Goal: Obtain resource: Download file/media

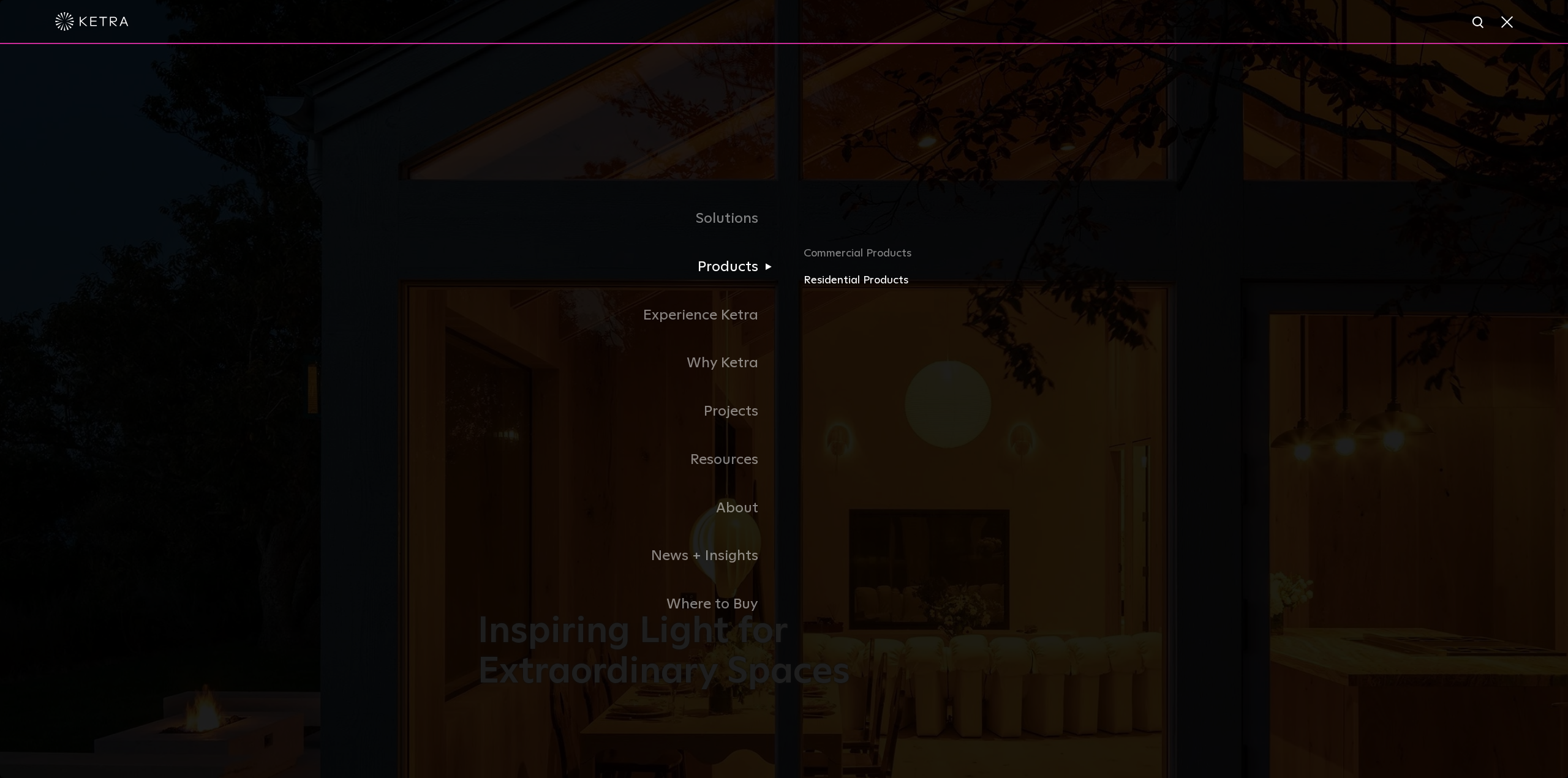
click at [846, 290] on link "Residential Products" at bounding box center [947, 281] width 286 height 18
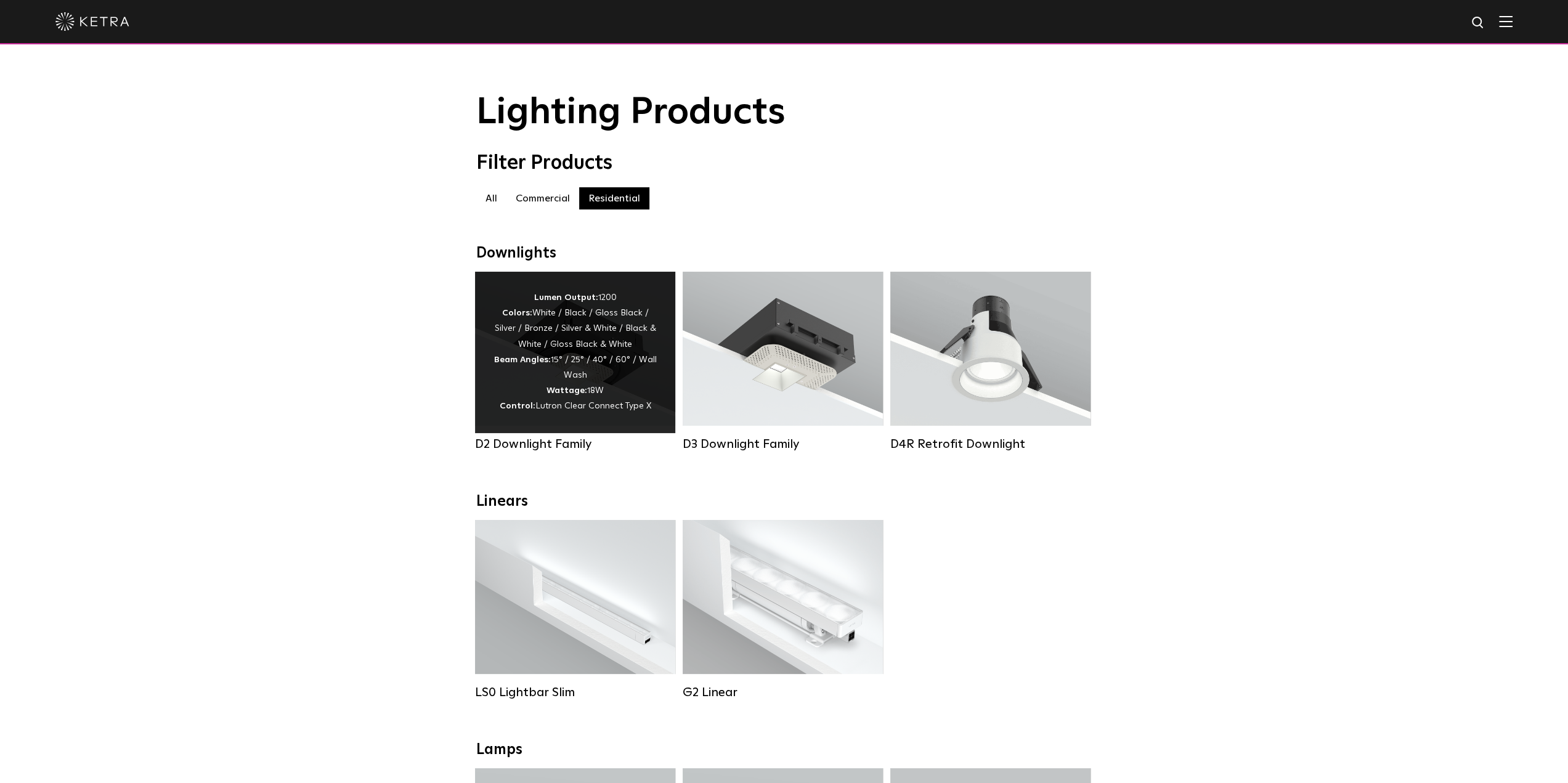
click at [614, 316] on div "Lumen Output: 1200 Colors: White / Black / Gloss Black / Silver / Bronze / Silv…" at bounding box center [574, 352] width 163 height 125
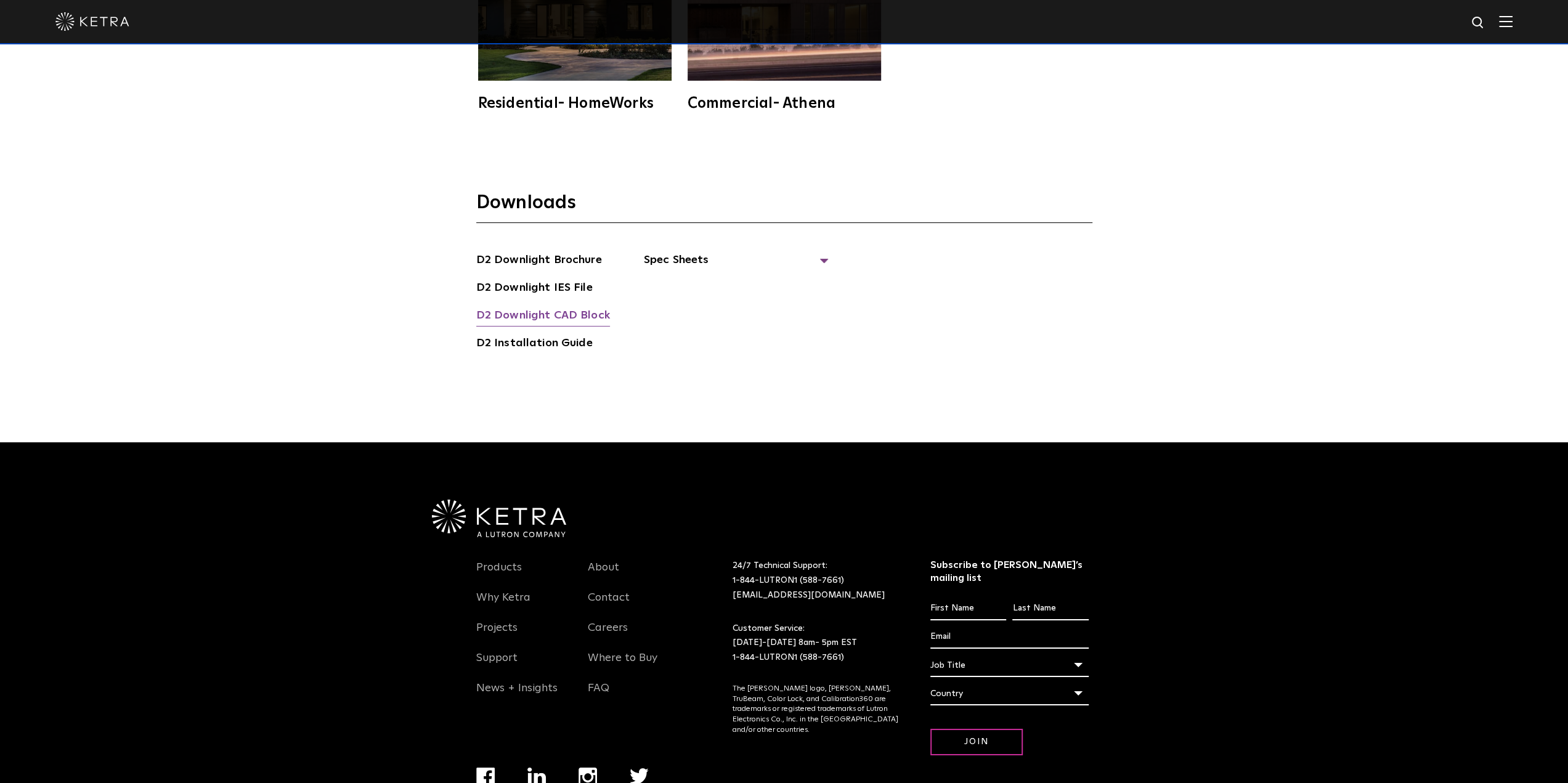
scroll to position [4072, 0]
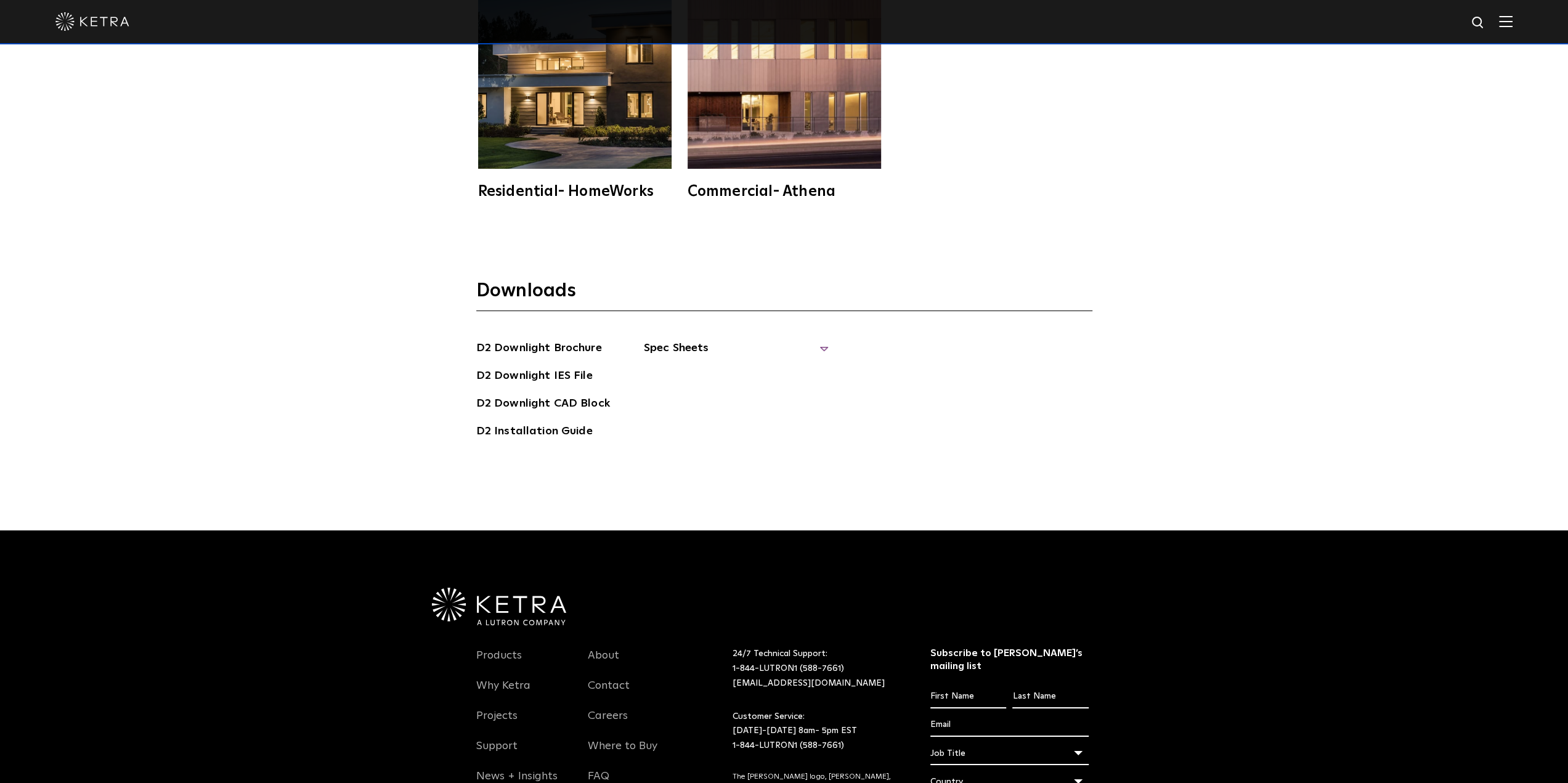
click at [712, 340] on span "Spec Sheets" at bounding box center [736, 353] width 185 height 27
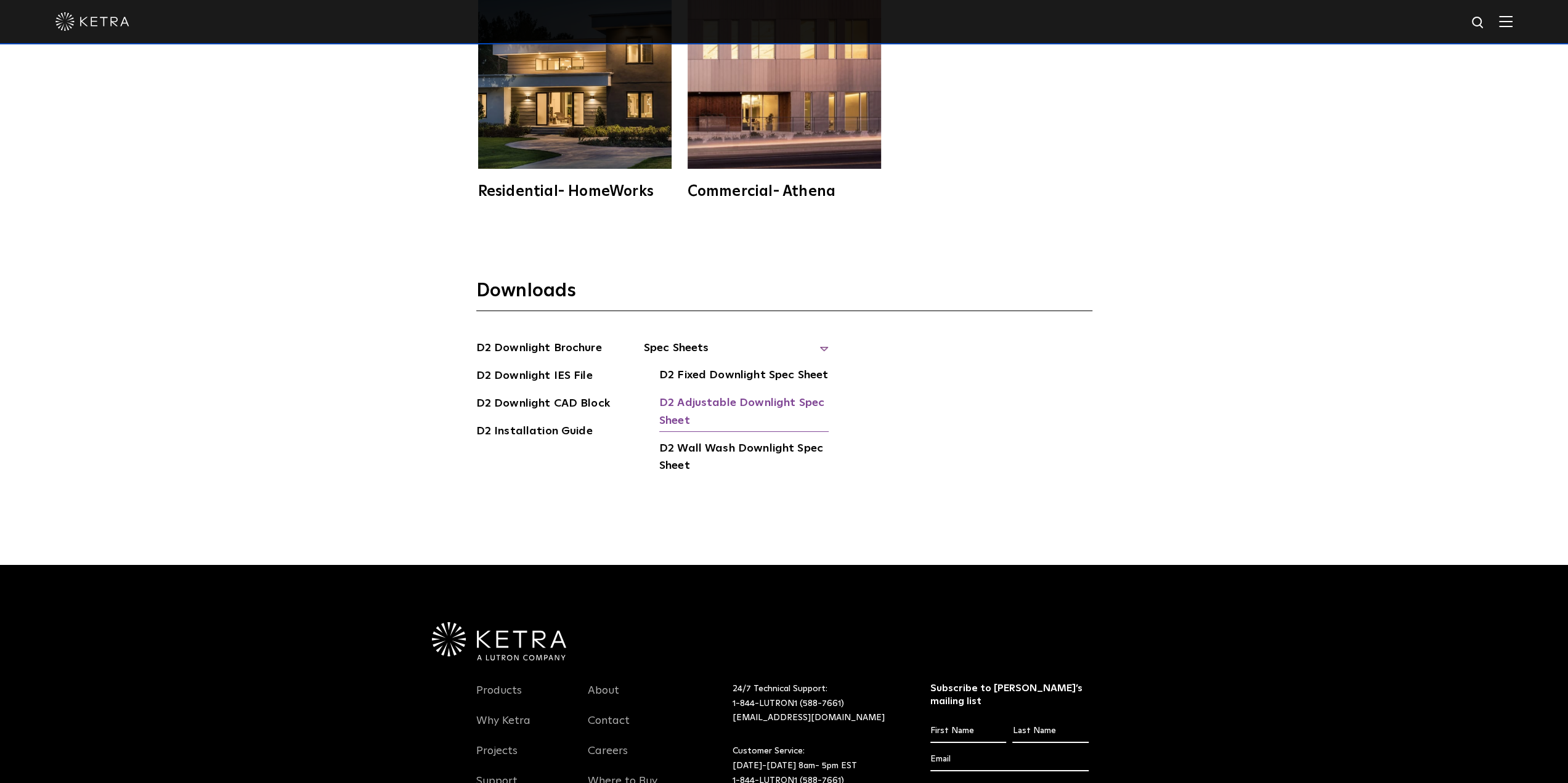
click at [722, 394] on link "D2 Adjustable Downlight Spec Sheet" at bounding box center [744, 413] width 169 height 37
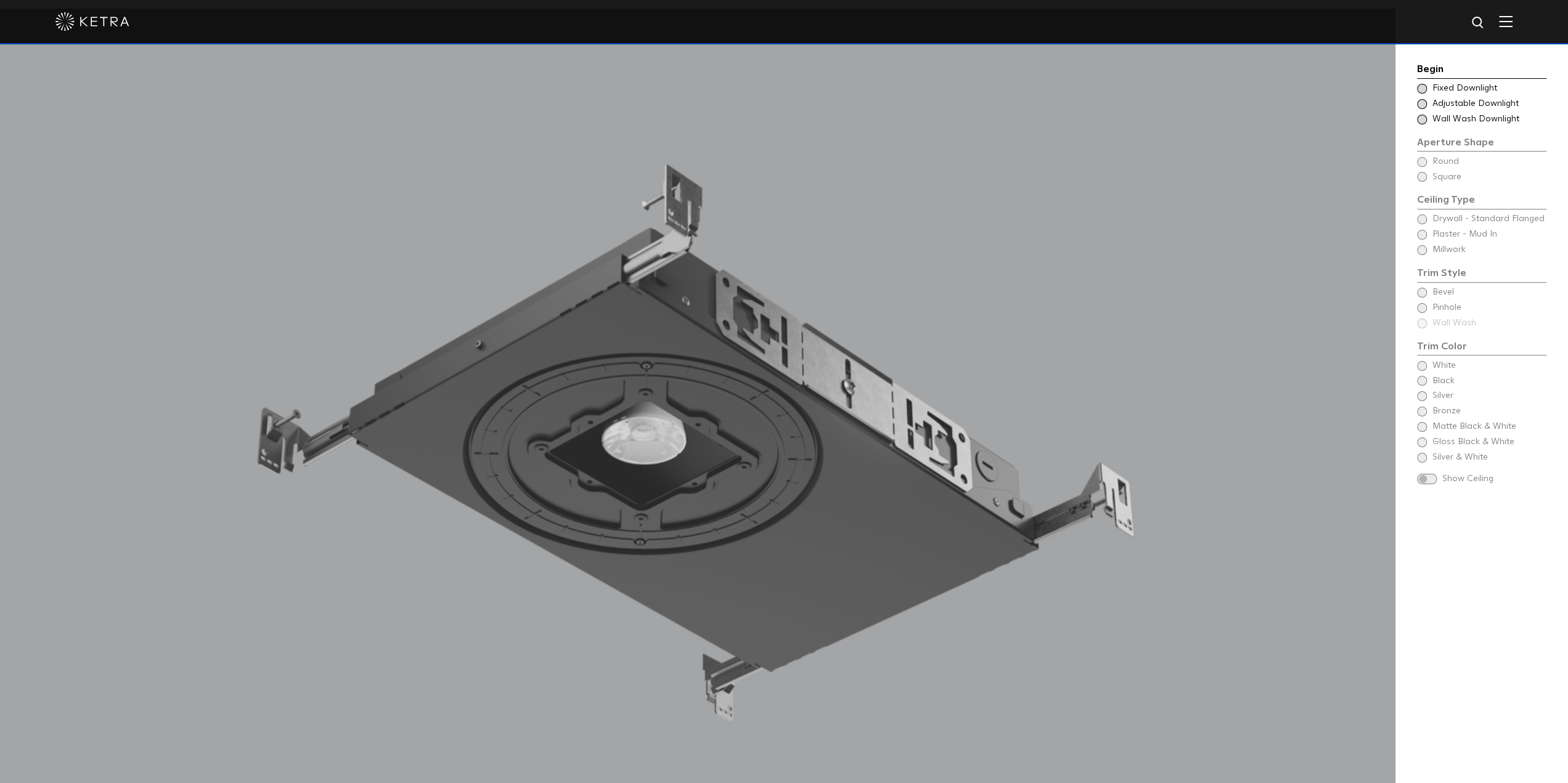
scroll to position [1422, 0]
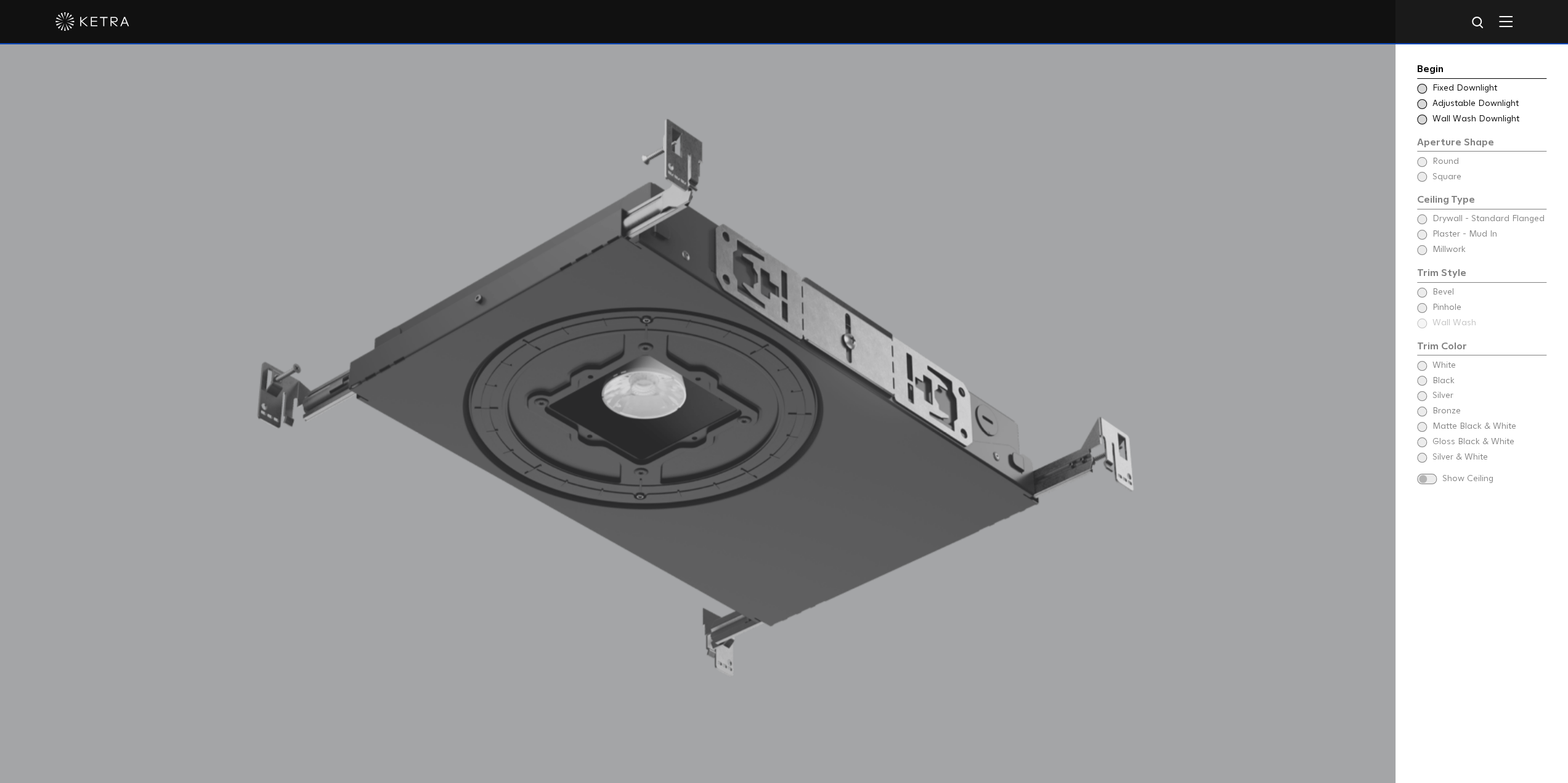
click at [1421, 308] on div "Begin Choose Aperture Shape Fixed Downlight Choose Aperture Shape Adjustable Do…" at bounding box center [1481, 275] width 129 height 427
click at [1424, 103] on span at bounding box center [1422, 103] width 10 height 10
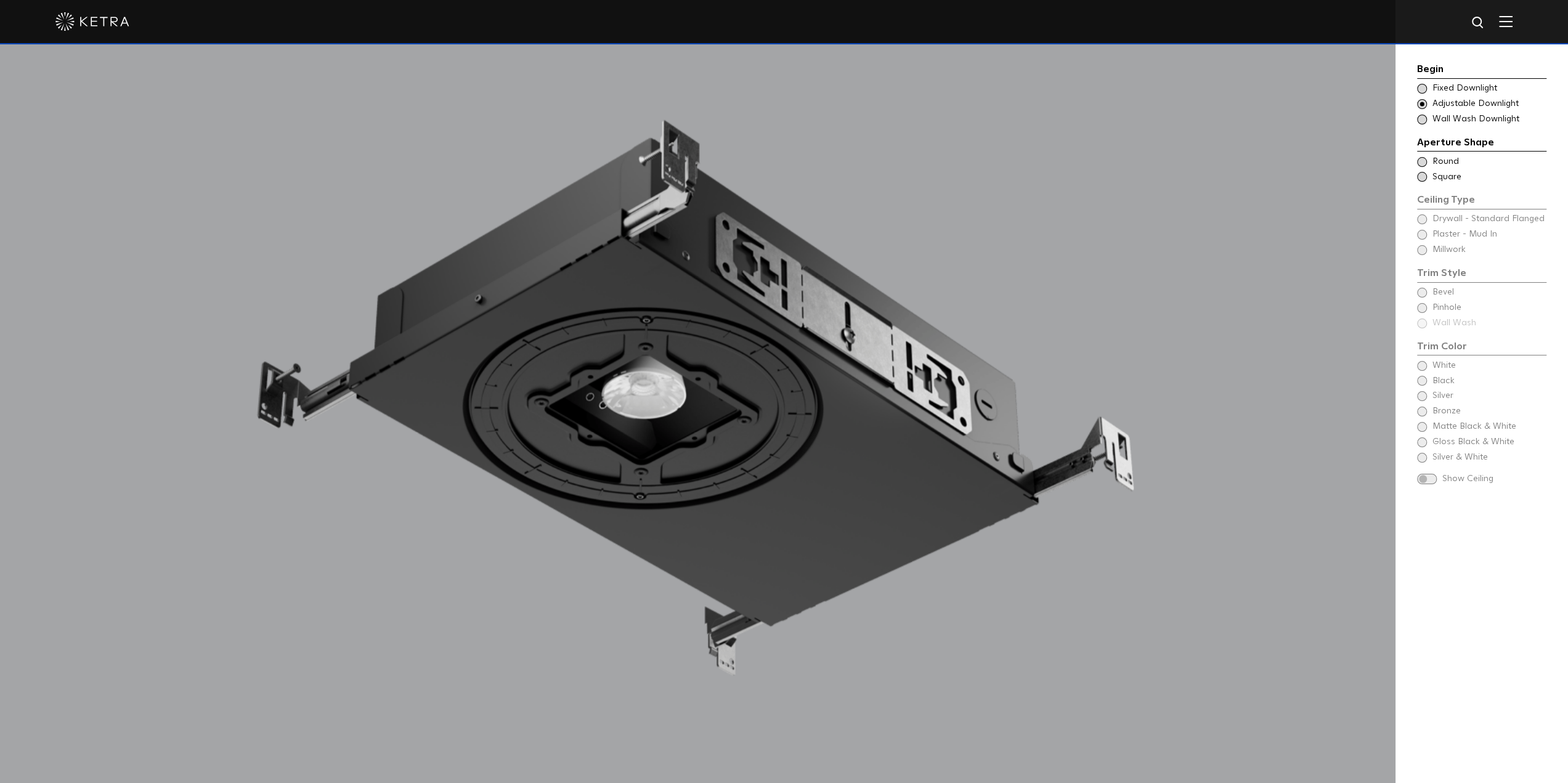
click at [1424, 161] on span at bounding box center [1422, 161] width 10 height 10
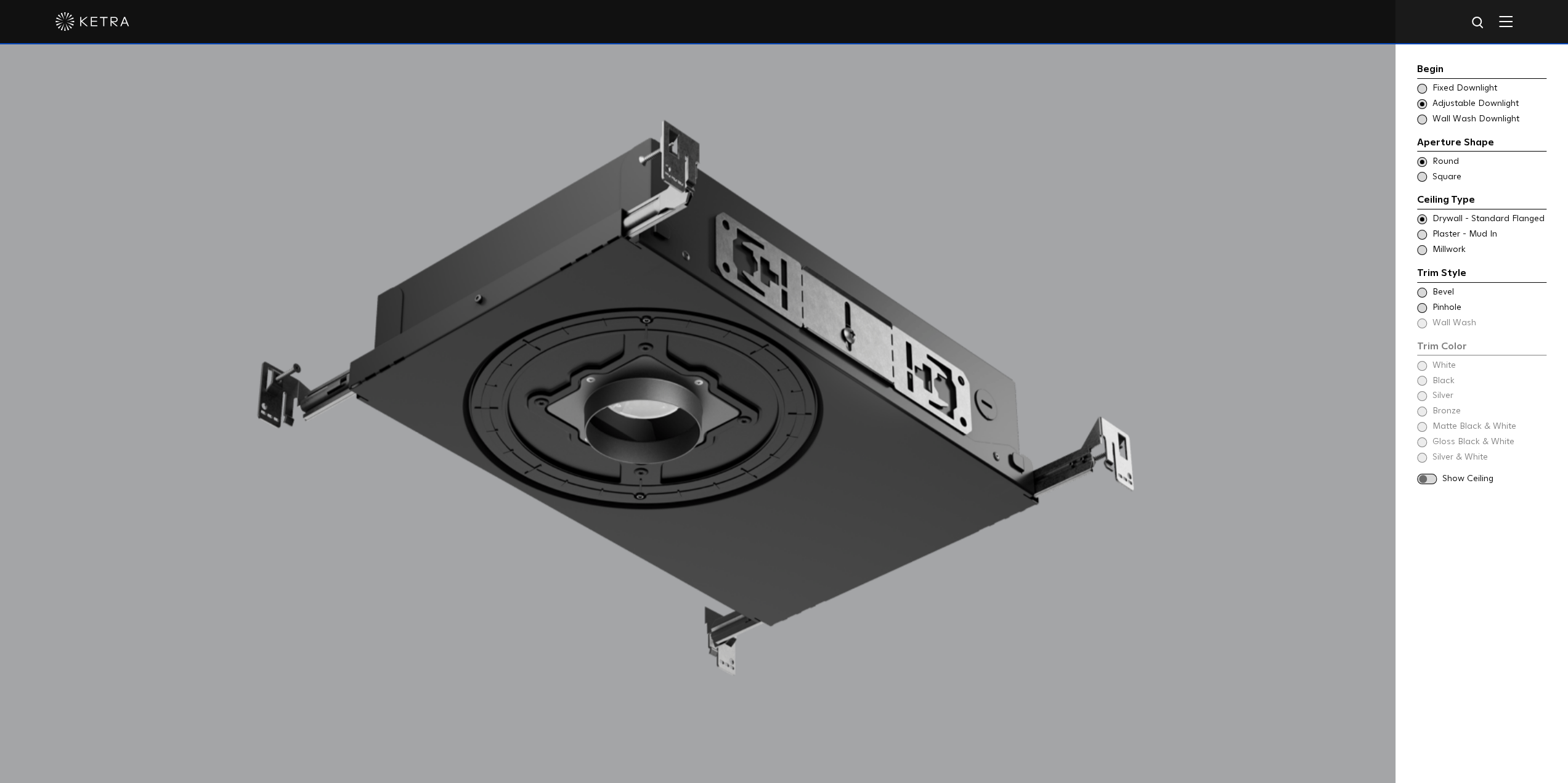
click at [1423, 221] on span at bounding box center [1422, 218] width 10 height 10
click at [1423, 310] on span at bounding box center [1422, 308] width 10 height 10
click at [1421, 290] on span at bounding box center [1422, 293] width 10 height 10
click at [1421, 306] on span at bounding box center [1422, 308] width 10 height 10
click at [1423, 292] on span at bounding box center [1422, 293] width 10 height 10
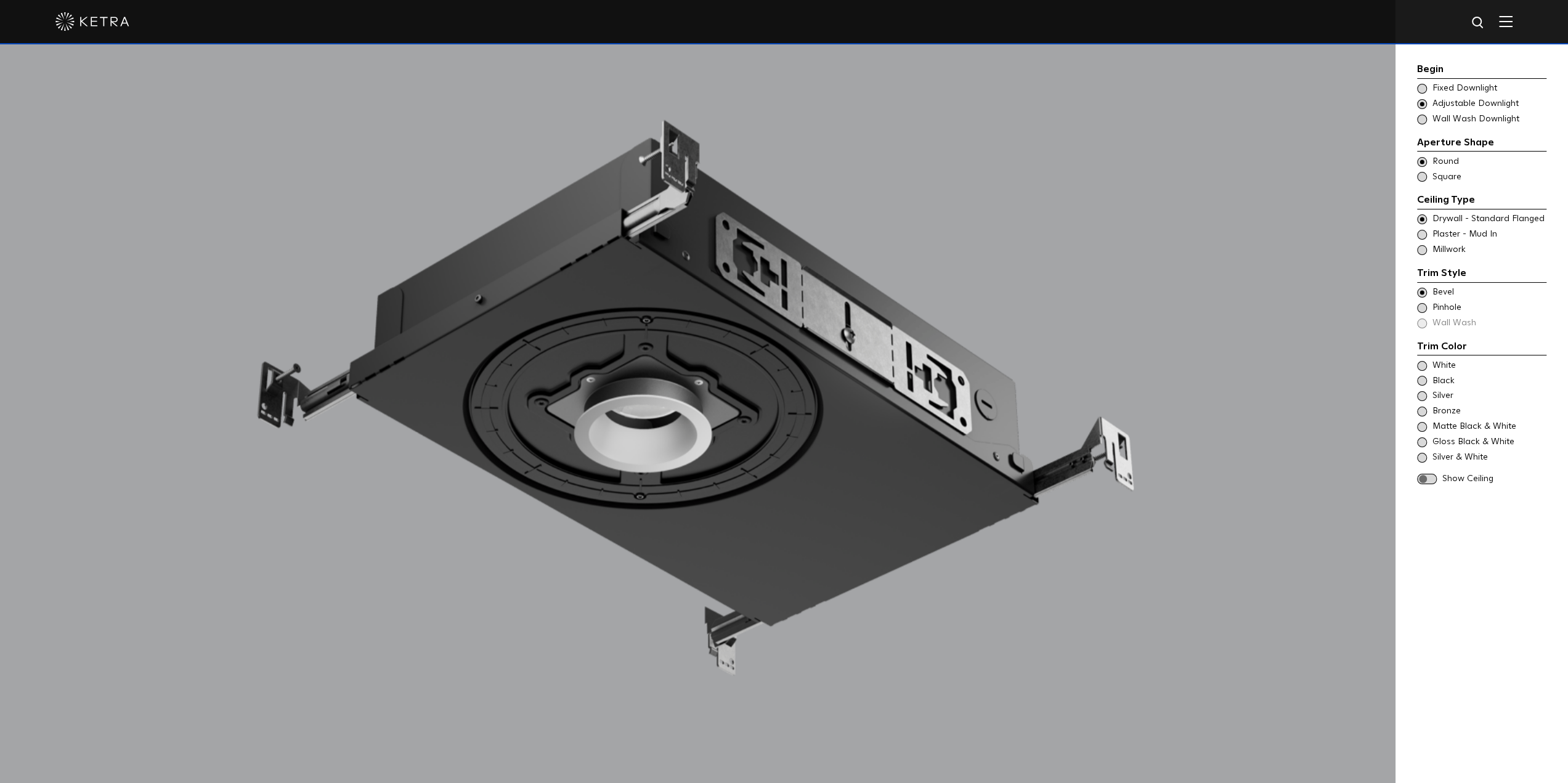
click at [1424, 232] on span at bounding box center [1422, 235] width 10 height 10
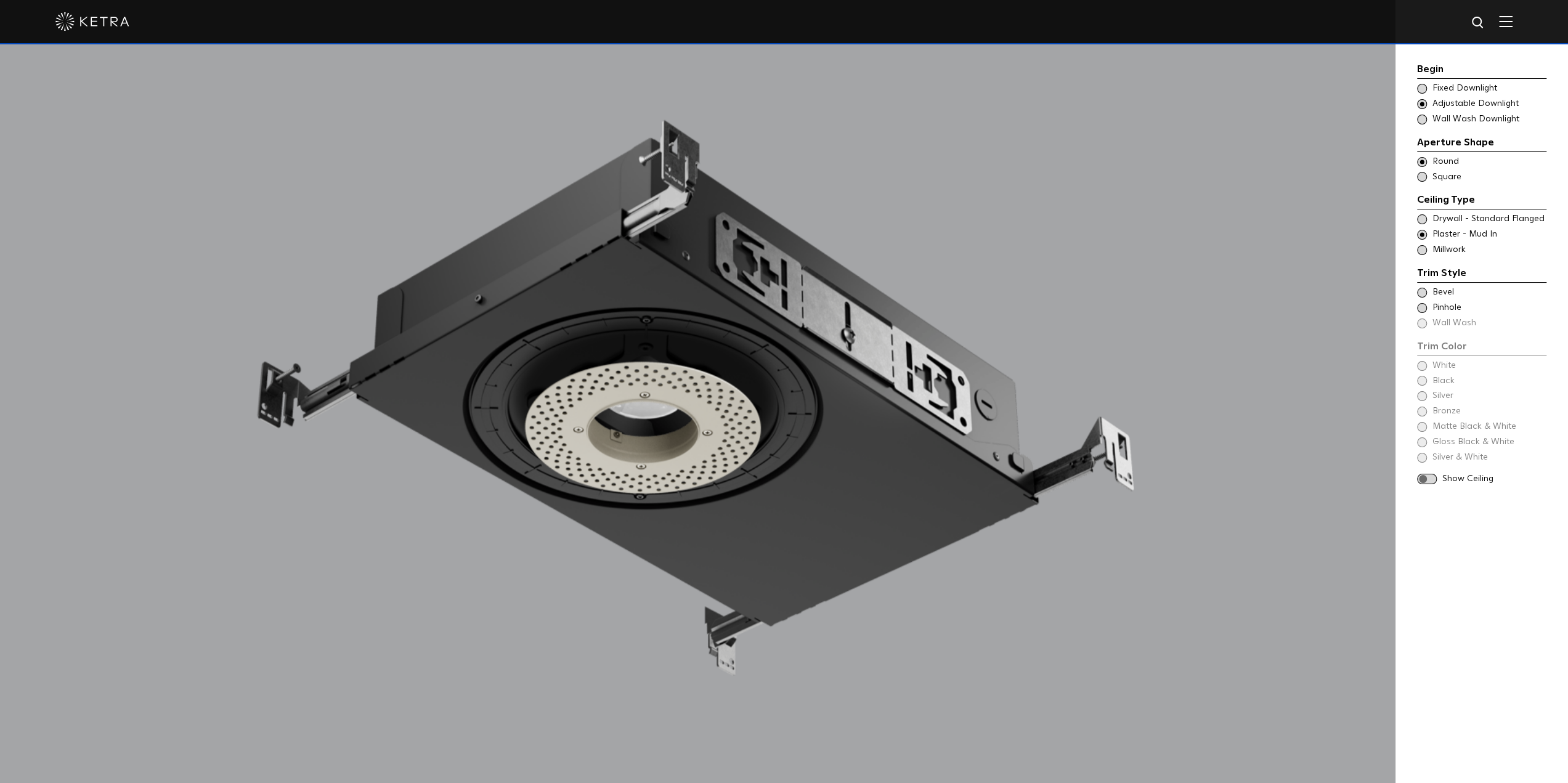
click at [1423, 304] on span at bounding box center [1422, 308] width 10 height 10
click at [1423, 218] on span at bounding box center [1422, 218] width 10 height 10
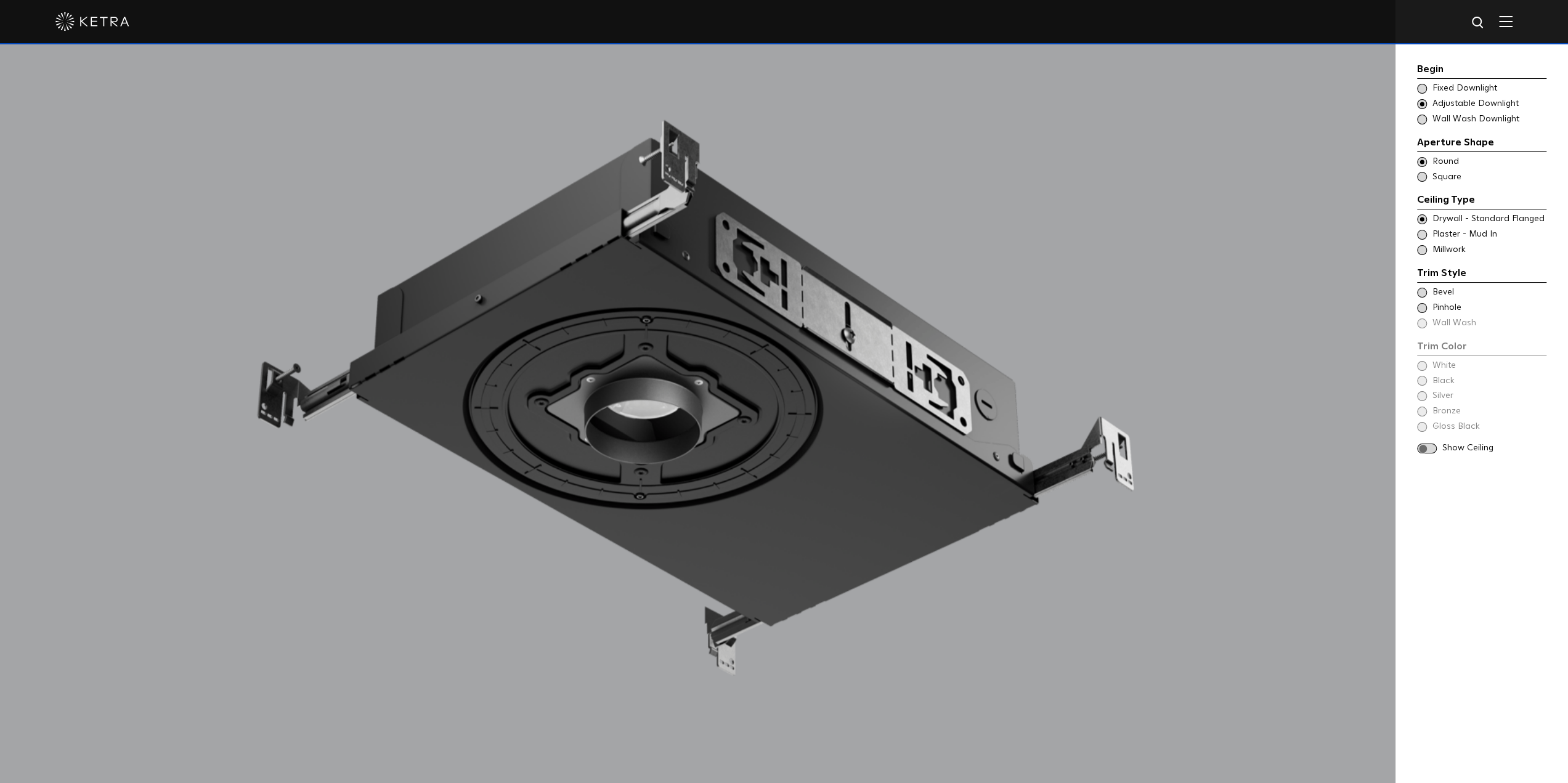
click at [1424, 307] on span at bounding box center [1422, 308] width 10 height 10
click at [1424, 367] on span at bounding box center [1422, 366] width 10 height 10
click at [1426, 378] on span at bounding box center [1422, 380] width 10 height 10
click at [1425, 390] on div "Silver" at bounding box center [1481, 396] width 129 height 12
click at [1424, 401] on div "White Black Silver Bronze" at bounding box center [1481, 390] width 129 height 59
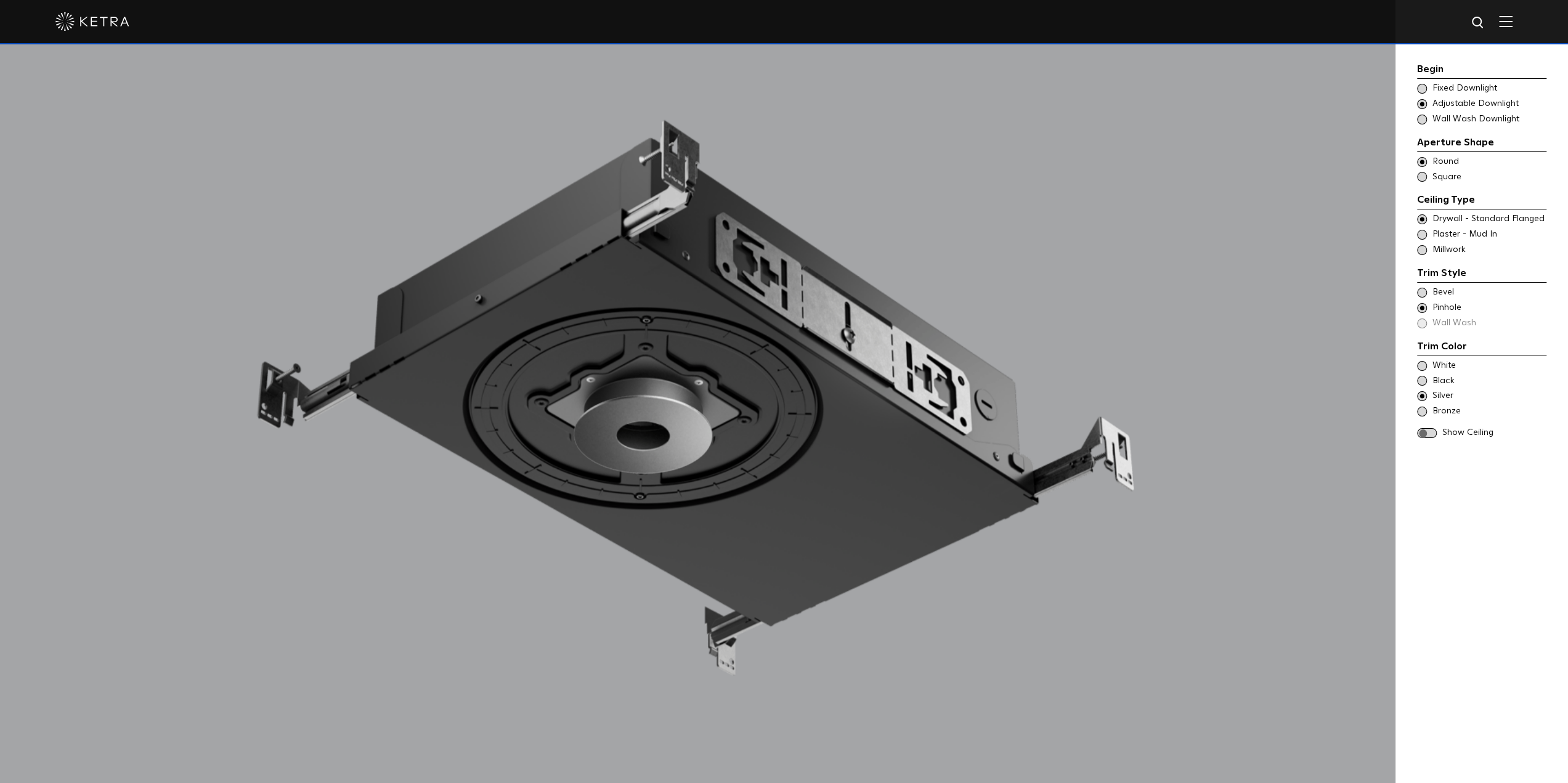
click at [1424, 408] on span at bounding box center [1422, 411] width 10 height 10
click at [1425, 369] on div "White" at bounding box center [1481, 367] width 129 height 12
